Goal: Transaction & Acquisition: Purchase product/service

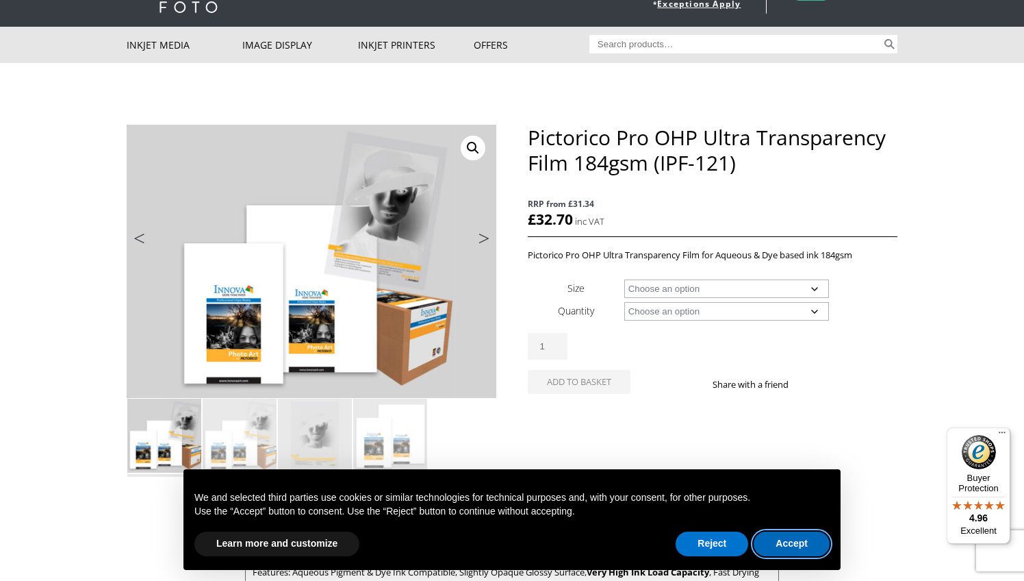
click at [777, 545] on button "Accept" at bounding box center [792, 543] width 76 height 25
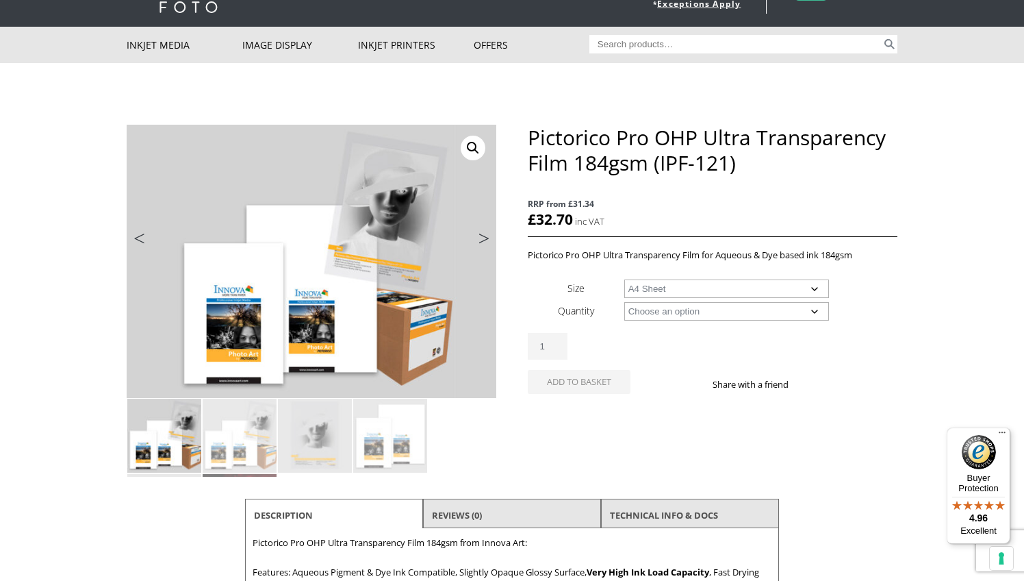
select select "a4-sheet"
select select "20-sheets"
select select "a4-sheet"
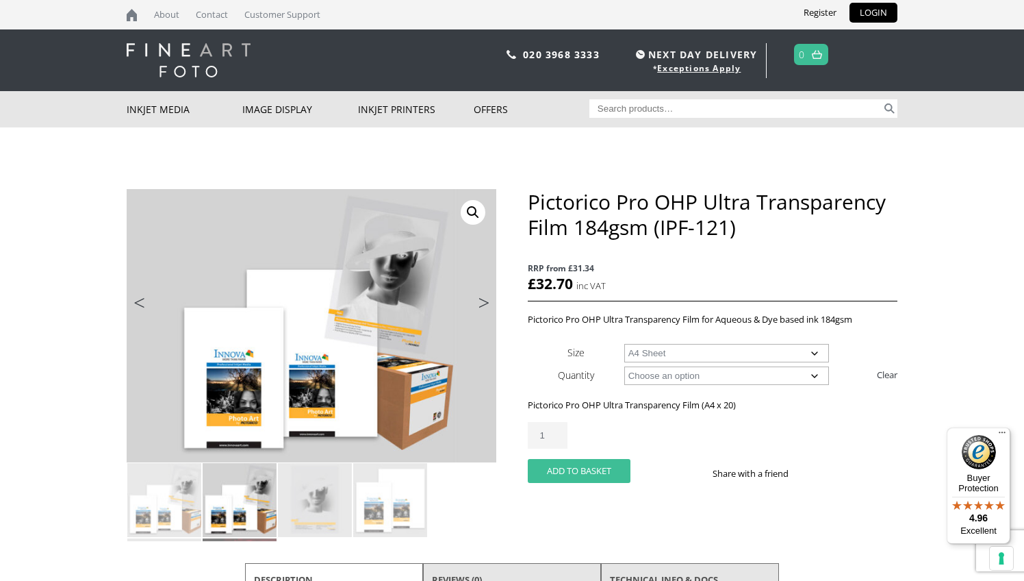
click at [599, 466] on button "Add to basket" at bounding box center [579, 471] width 103 height 24
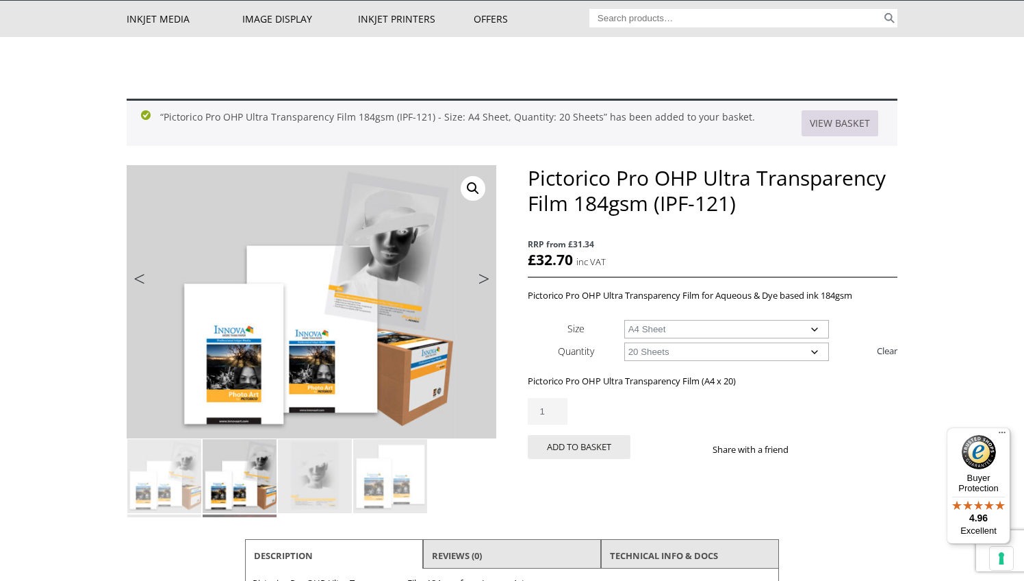
click at [833, 127] on link "View basket" at bounding box center [840, 123] width 77 height 26
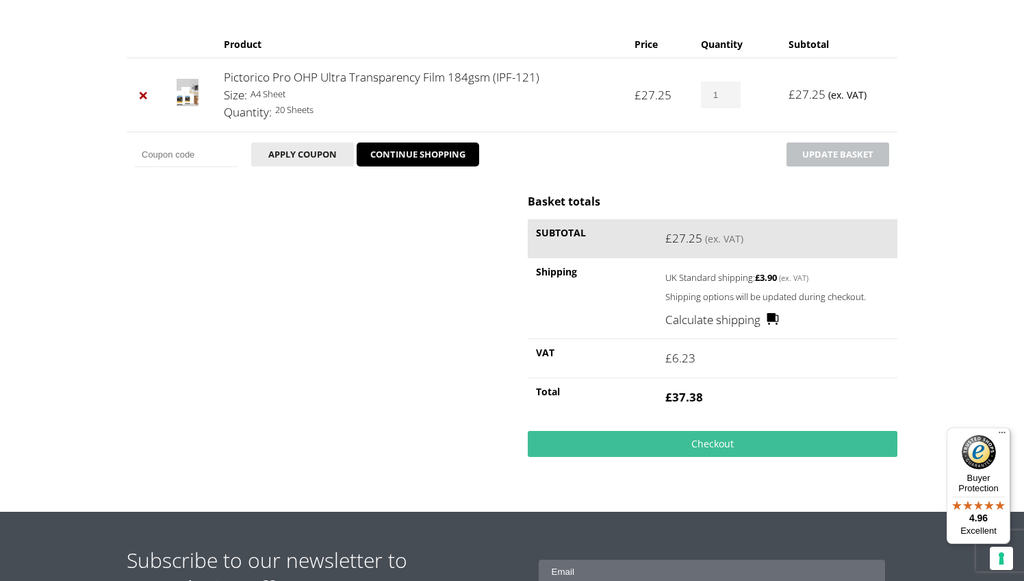
scroll to position [212, 0]
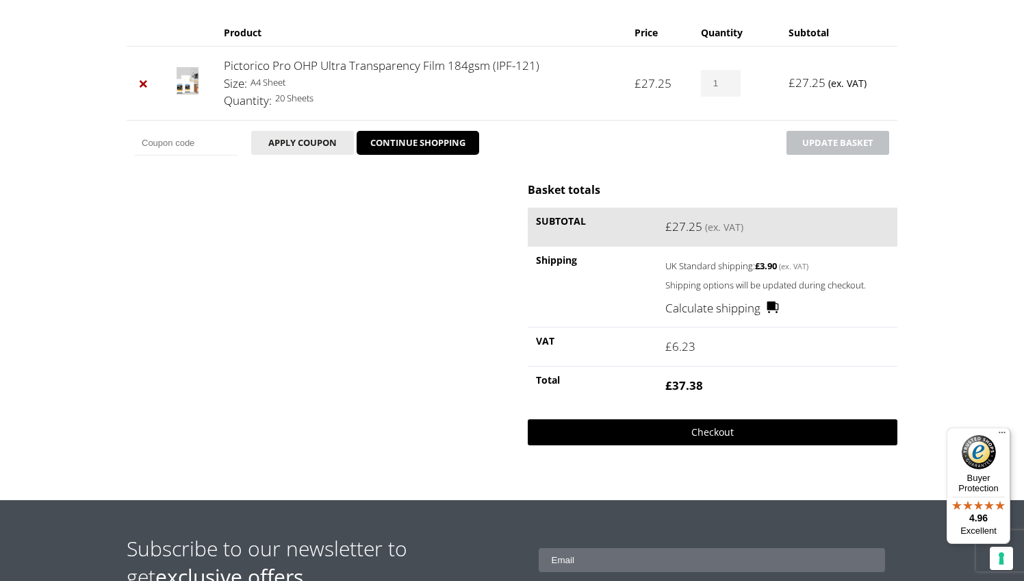
click at [720, 426] on link "Checkout" at bounding box center [713, 432] width 370 height 26
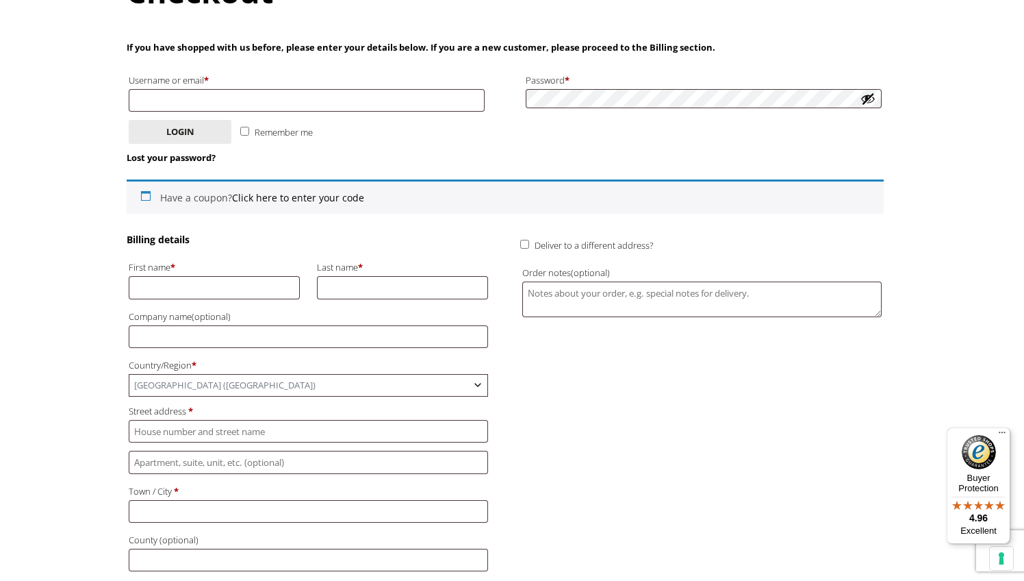
scroll to position [218, 0]
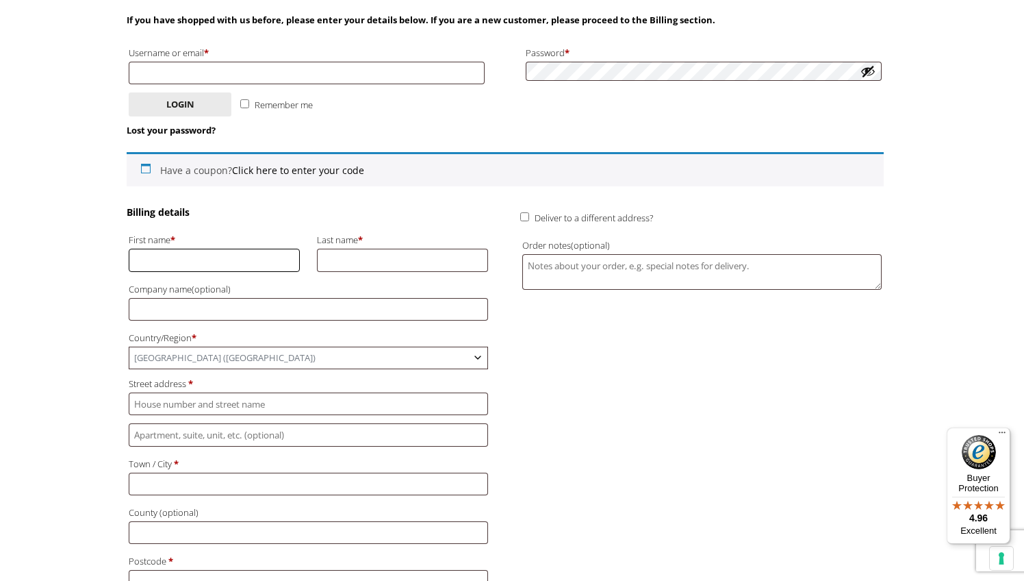
click at [290, 255] on input "First name *" at bounding box center [214, 260] width 171 height 23
type input "David"
type input "Paddy"
type input "Gwydir Castle"
type input "The Coach House"
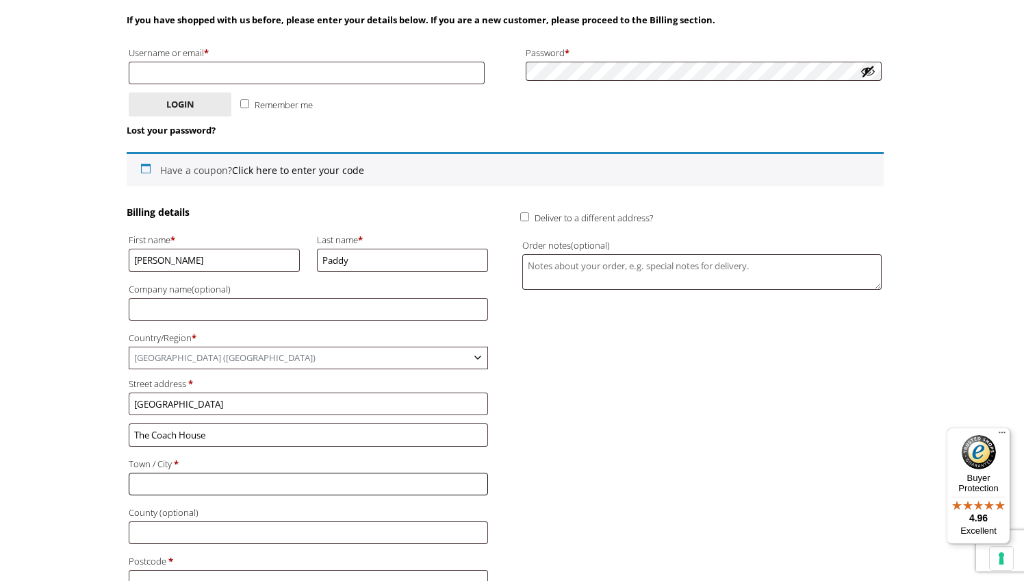
type input "Llanrwst"
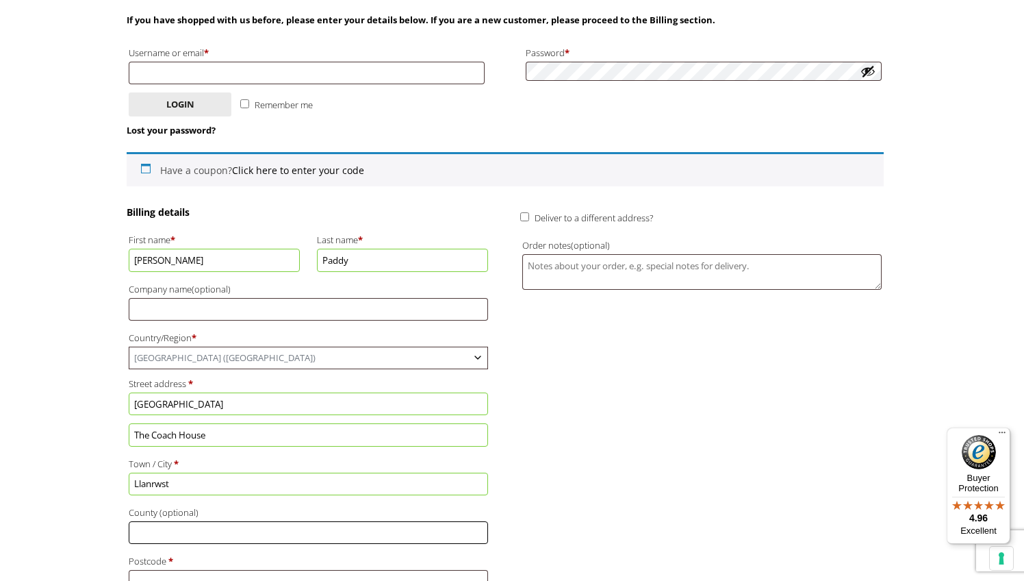
type input "Conwy"
type input "LL26 0PN"
type input "01492643339"
type input "davepaddy@mac.com"
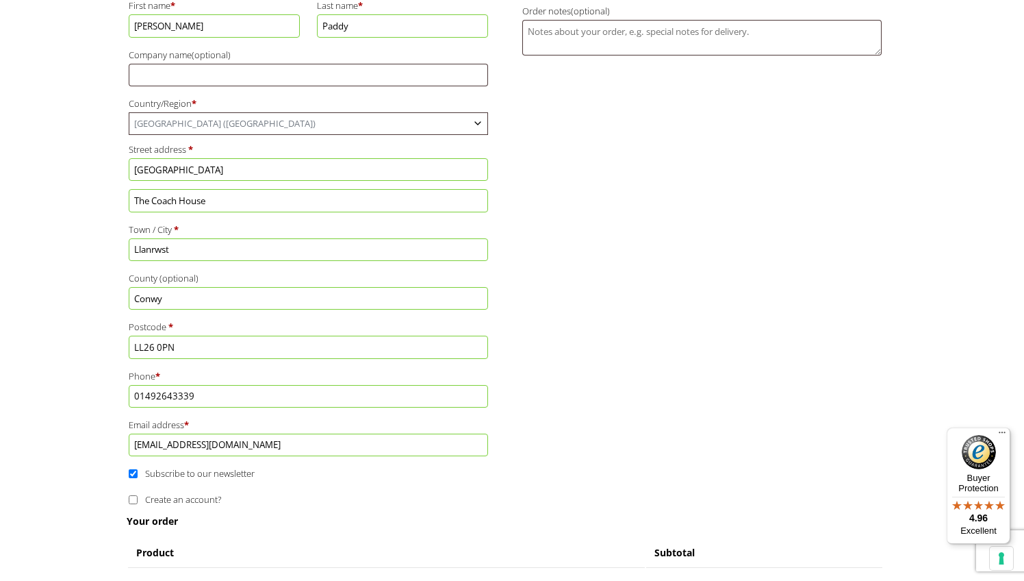
scroll to position [454, 0]
click at [188, 383] on input "01492643339" at bounding box center [308, 394] width 359 height 23
click at [479, 383] on input "01492643339" at bounding box center [308, 394] width 359 height 23
type input "07908028517"
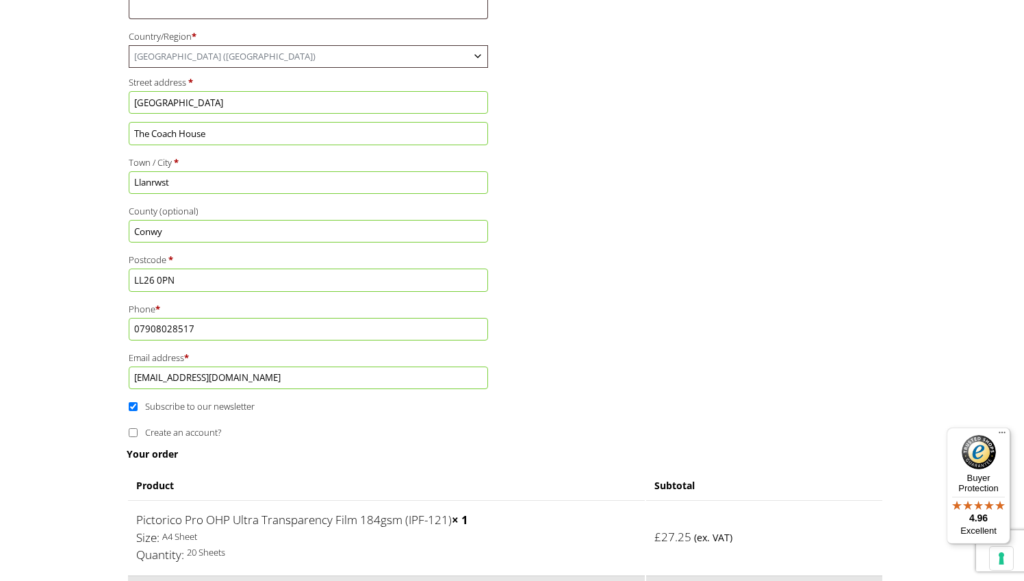
scroll to position [521, 0]
click at [134, 401] on input "Subscribe to our newsletter" at bounding box center [133, 405] width 9 height 9
checkbox input "false"
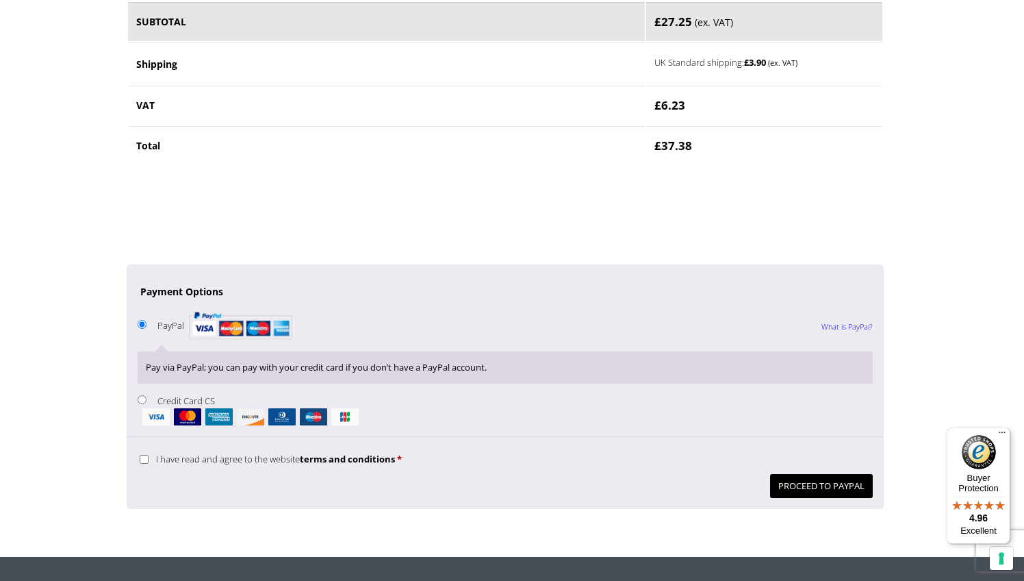
scroll to position [1100, 0]
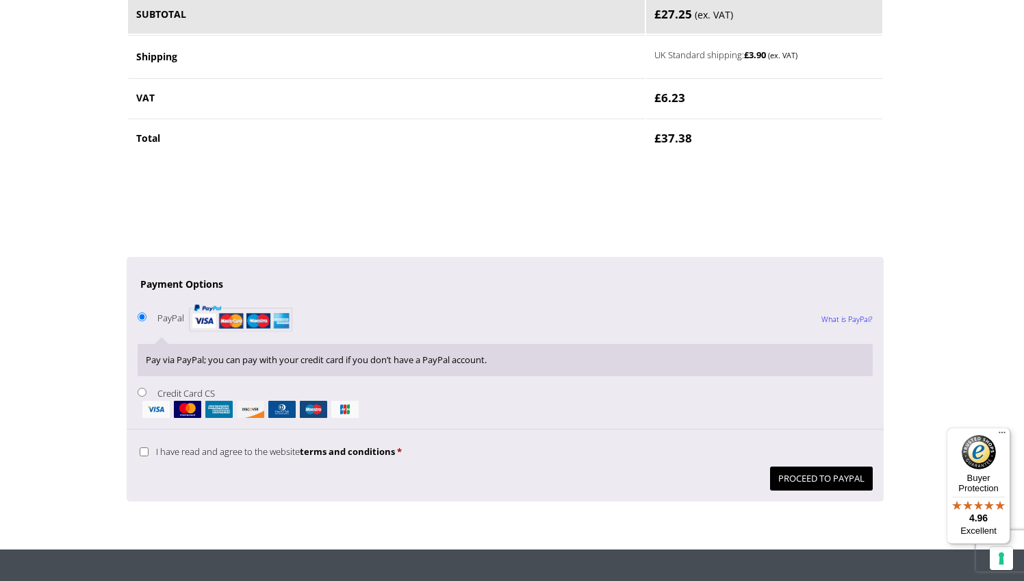
click at [259, 300] on img "Checkout" at bounding box center [240, 318] width 103 height 36
click at [147, 312] on input "PayPal What is PayPal?" at bounding box center [142, 316] width 9 height 9
click at [143, 447] on input "I have read and agree to the website terms and conditions *" at bounding box center [144, 451] width 9 height 9
checkbox input "true"
click at [788, 466] on button "Proceed to PayPal" at bounding box center [821, 478] width 103 height 24
